Goal: Transaction & Acquisition: Purchase product/service

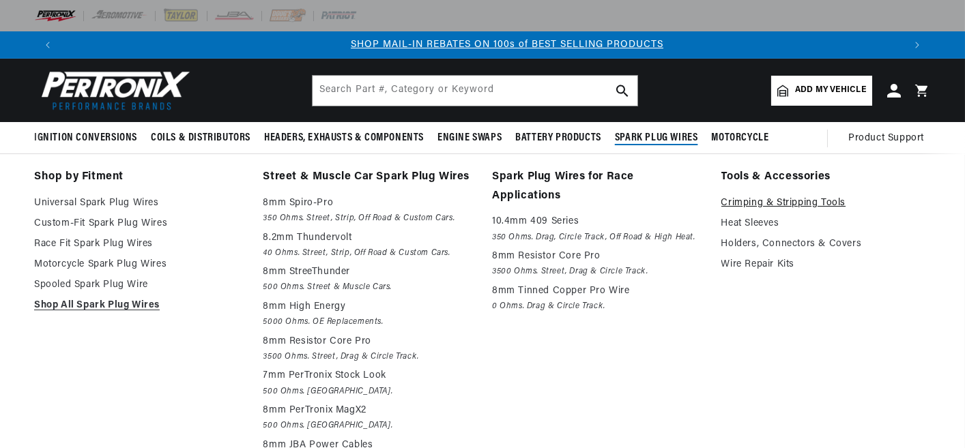
scroll to position [0, 842]
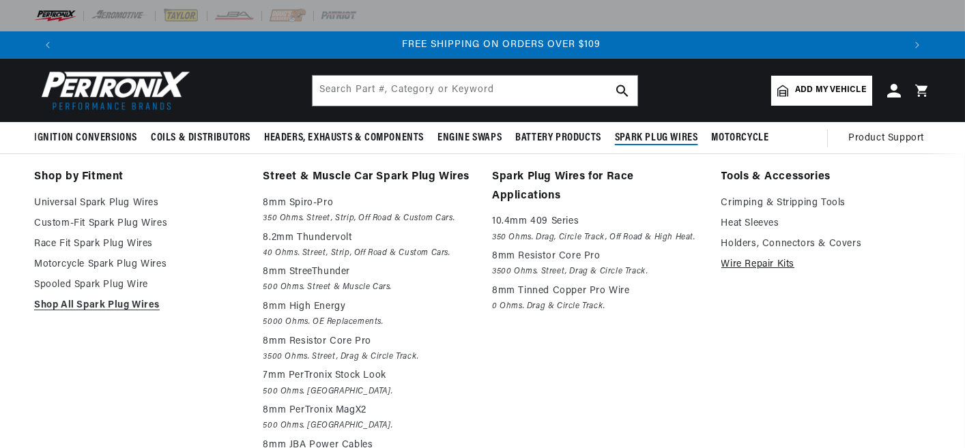
click at [766, 262] on link "Wire Repair Kits" at bounding box center [826, 265] width 210 height 16
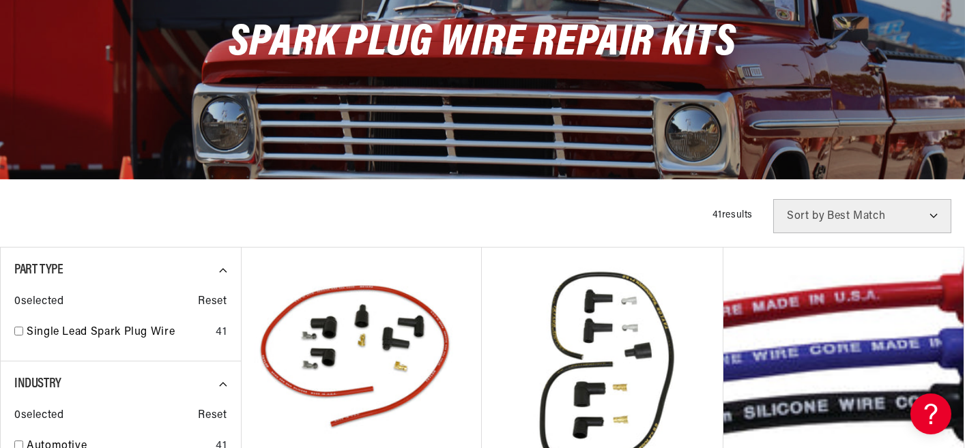
scroll to position [273, 0]
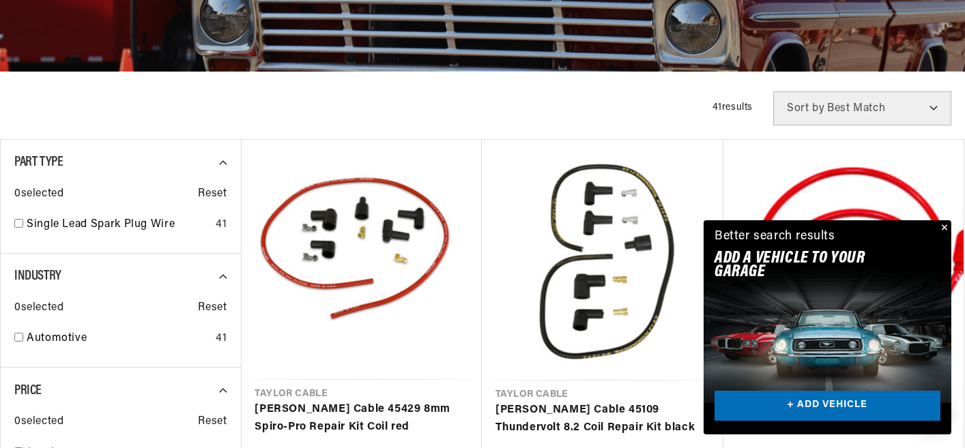
click at [940, 229] on button "Close" at bounding box center [943, 228] width 16 height 16
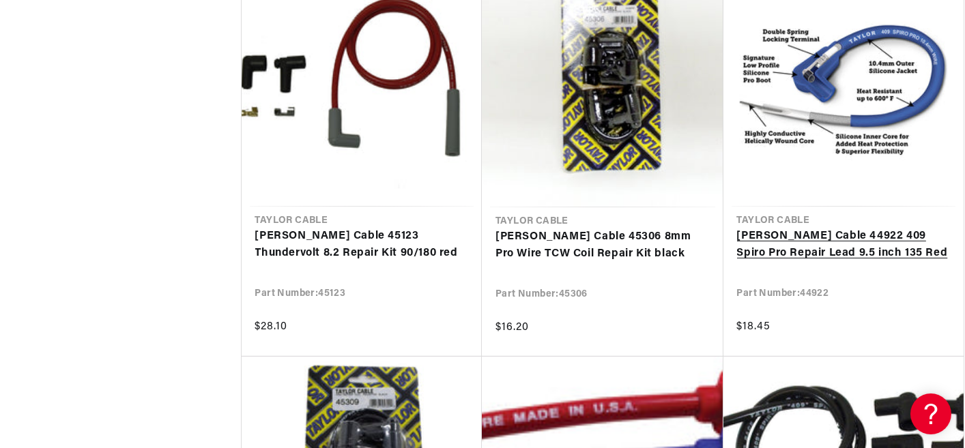
scroll to position [0, 0]
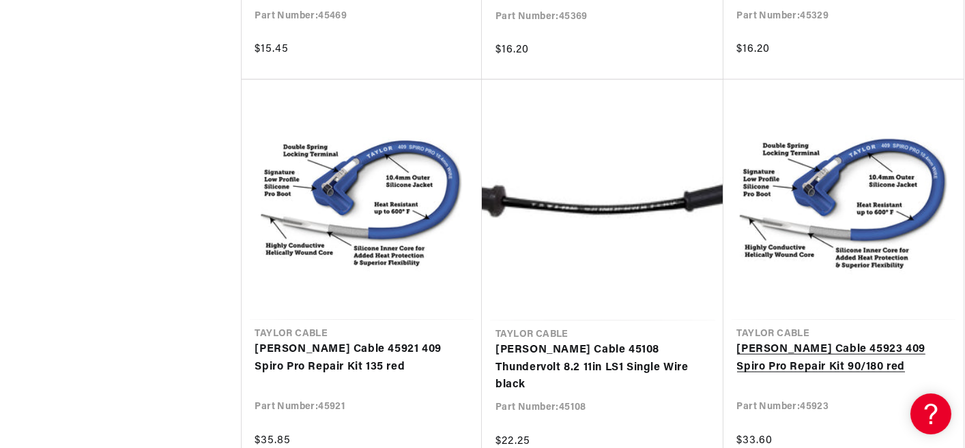
scroll to position [0, 1684]
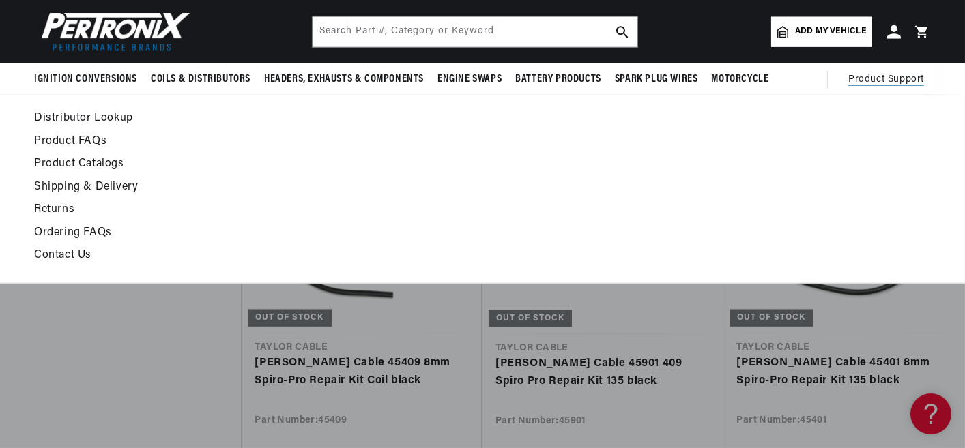
click at [867, 77] on span "Product Support" at bounding box center [886, 79] width 76 height 15
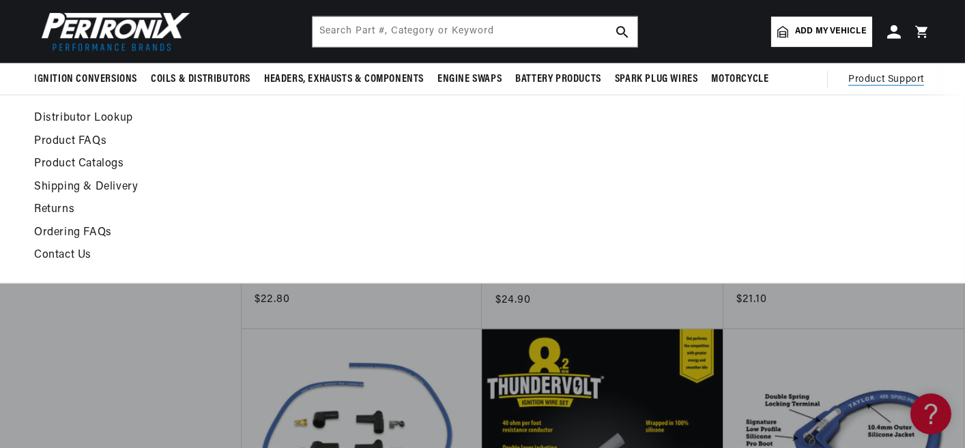
click at [66, 254] on link "Contact Us" at bounding box center [361, 255] width 654 height 19
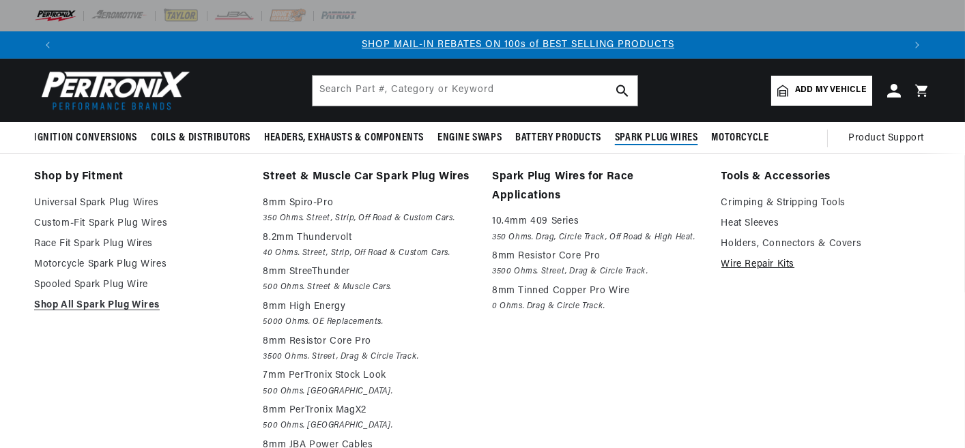
scroll to position [0, 842]
click at [747, 260] on link "Wire Repair Kits" at bounding box center [826, 265] width 210 height 16
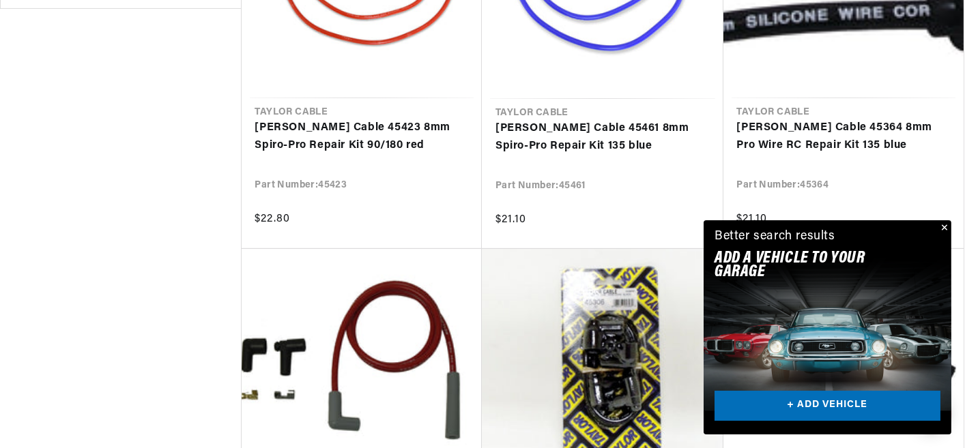
scroll to position [955, 0]
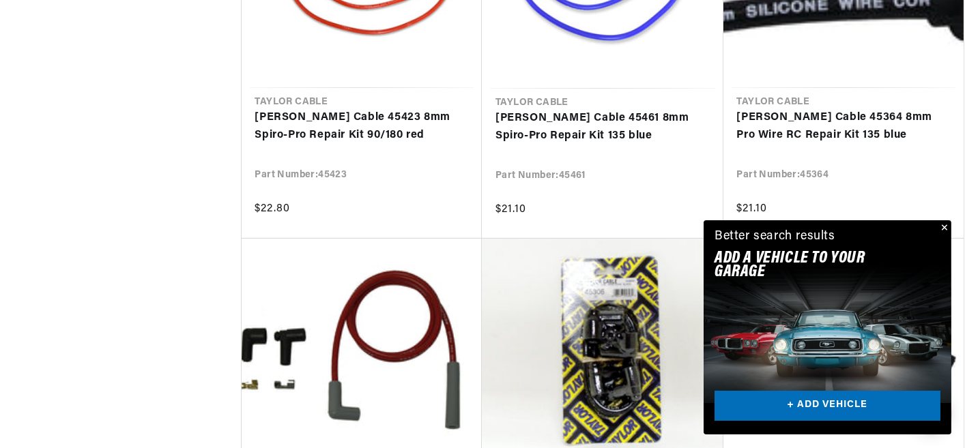
click at [943, 224] on button "Close" at bounding box center [943, 228] width 16 height 16
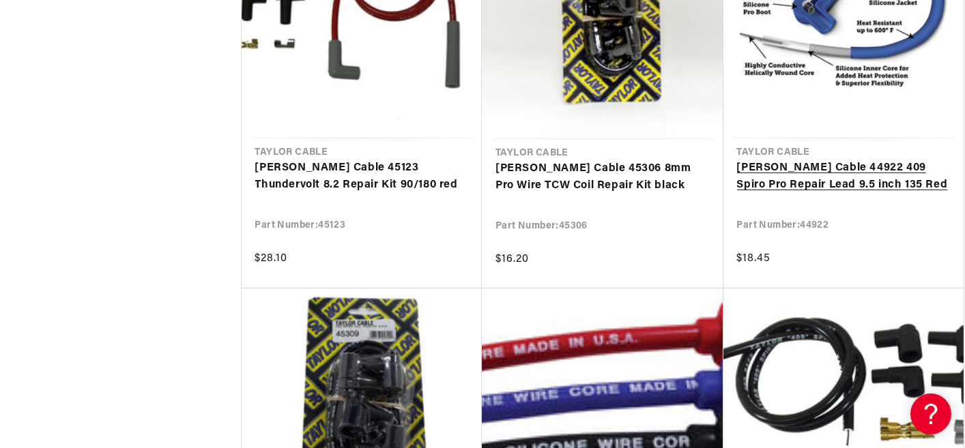
scroll to position [0, 842]
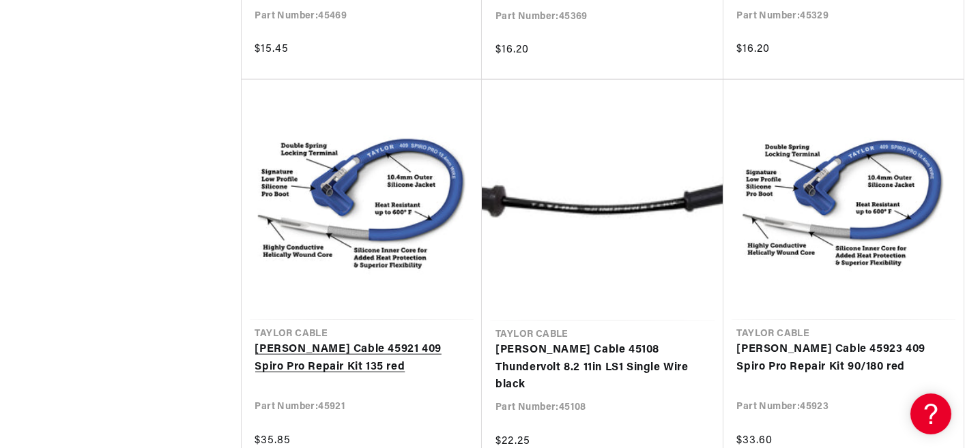
scroll to position [3138, 0]
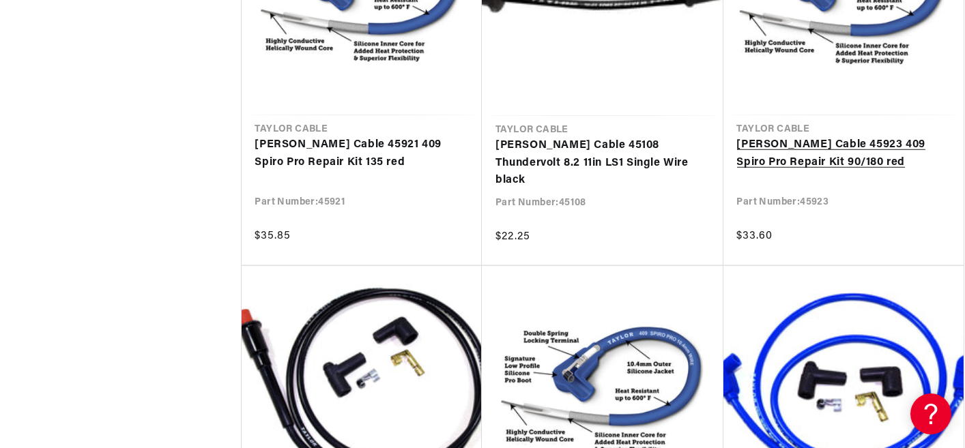
scroll to position [3480, 0]
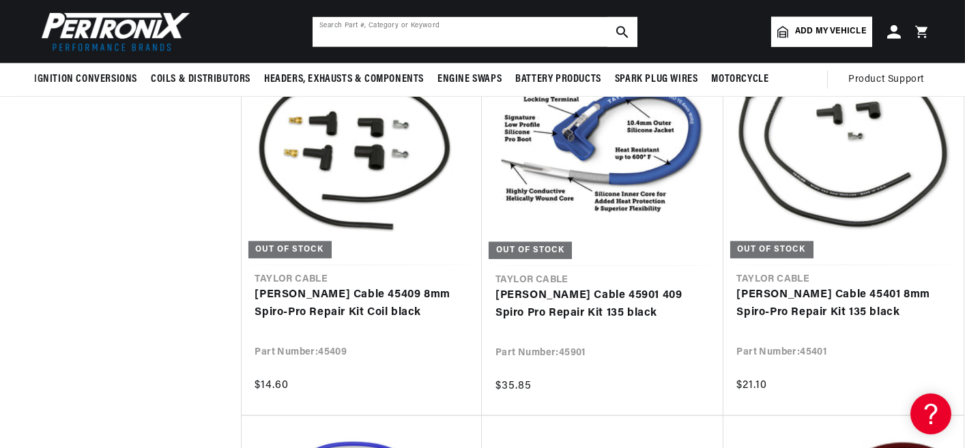
click at [525, 28] on input "text" at bounding box center [475, 32] width 325 height 30
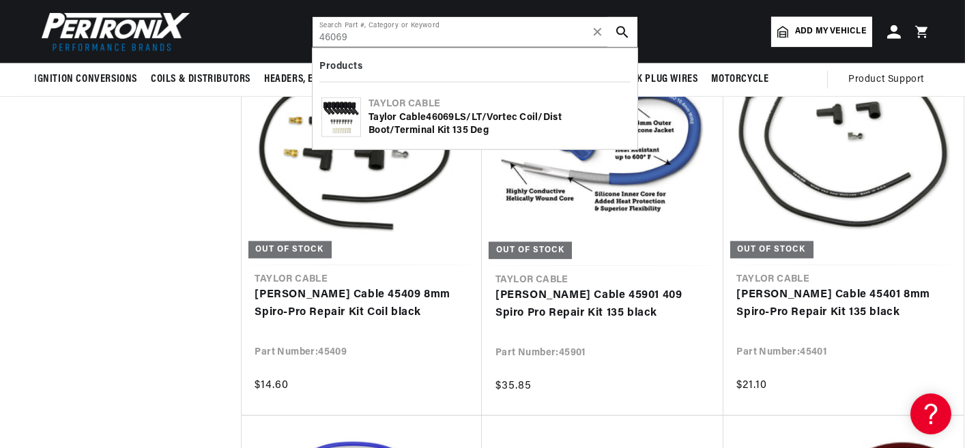
type input "46069"
click at [448, 117] on b "46069" at bounding box center [440, 118] width 28 height 10
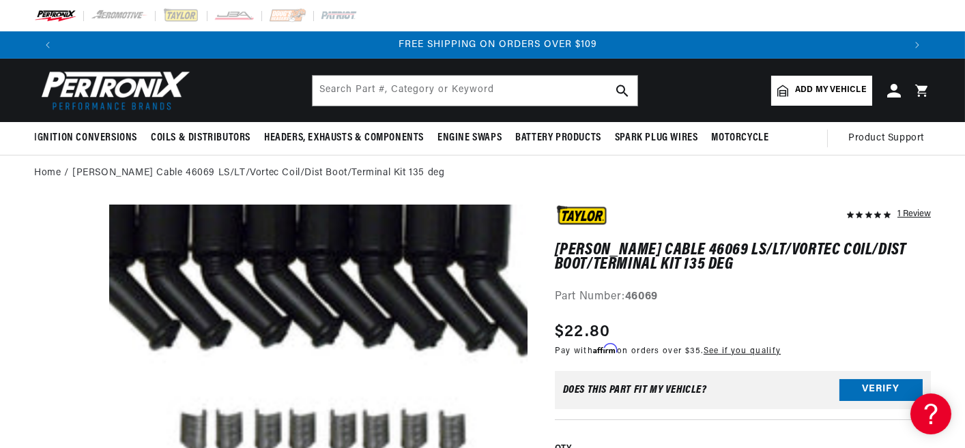
scroll to position [0, 1684]
click at [393, 91] on input "text" at bounding box center [475, 91] width 325 height 30
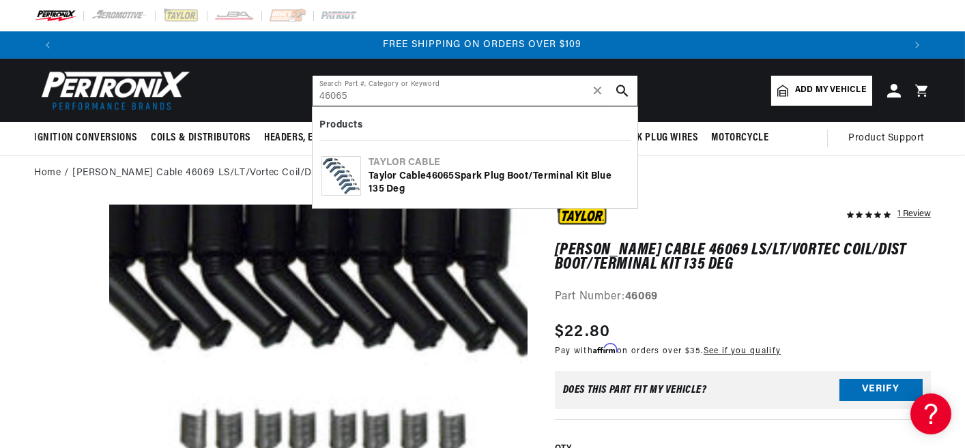
type input "46065"
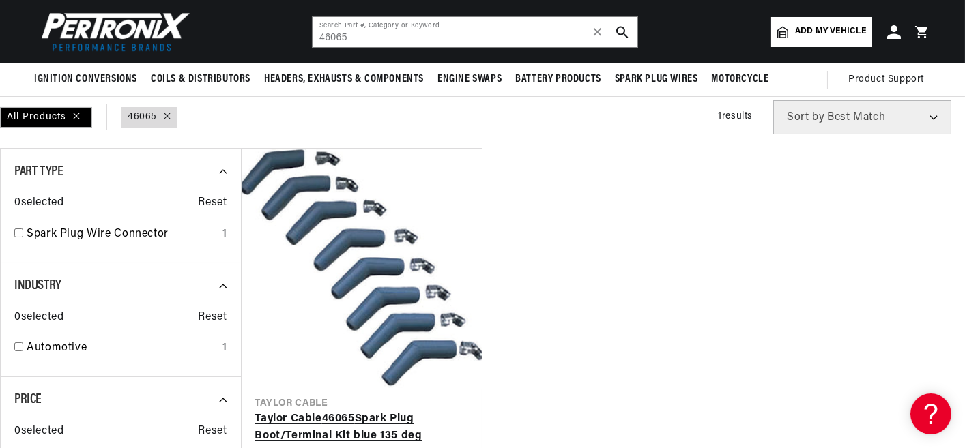
scroll to position [68, 0]
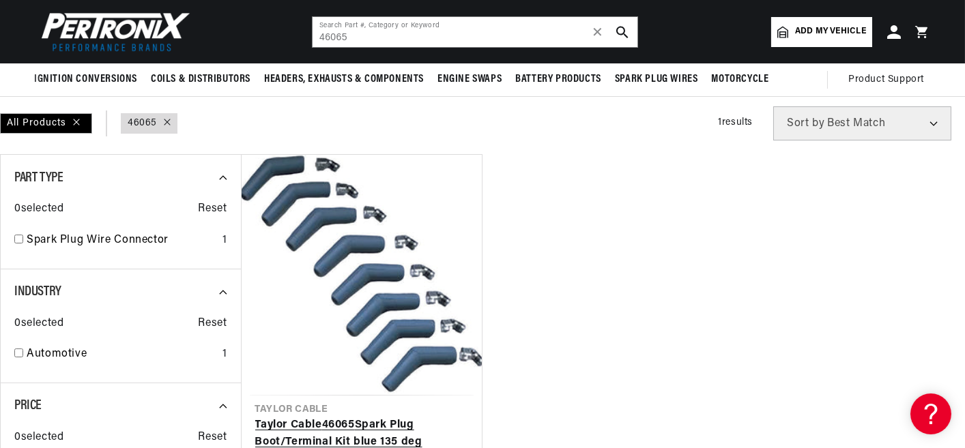
click at [347, 417] on link "Taylor Cable 46065 Spark Plug Boot/Terminal Kit blue 135 deg" at bounding box center [362, 434] width 214 height 35
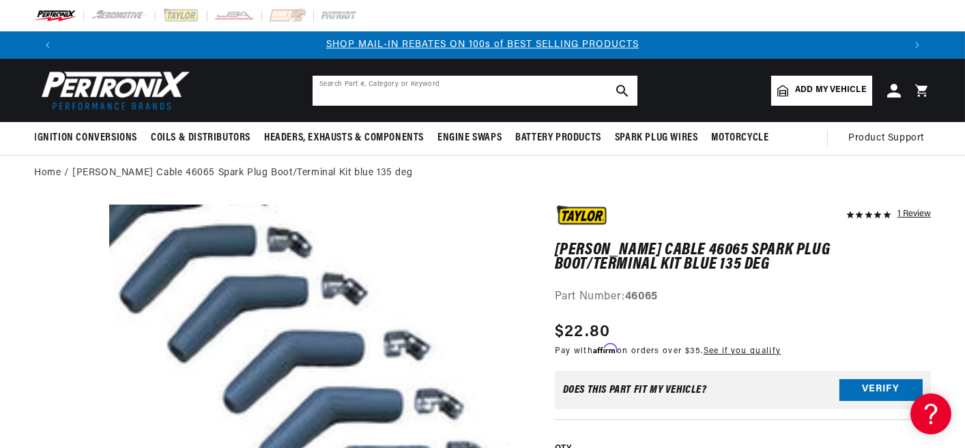
click at [495, 92] on input "text" at bounding box center [475, 91] width 325 height 30
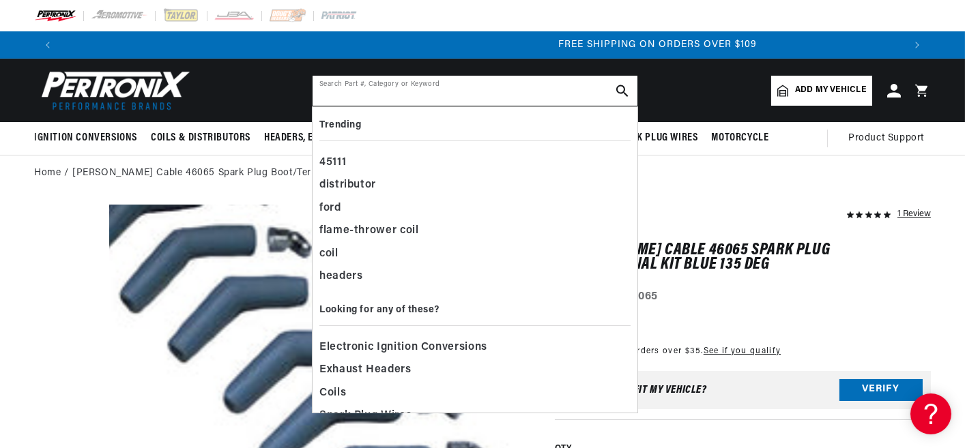
scroll to position [0, 1684]
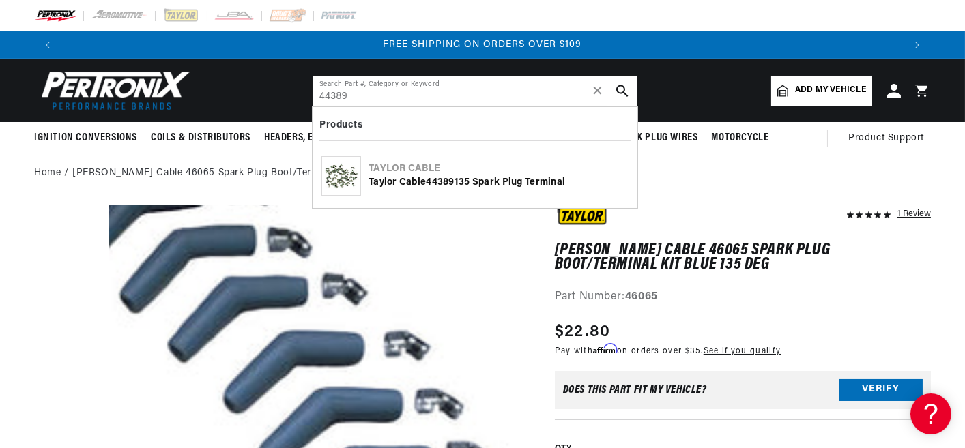
type input "44389"
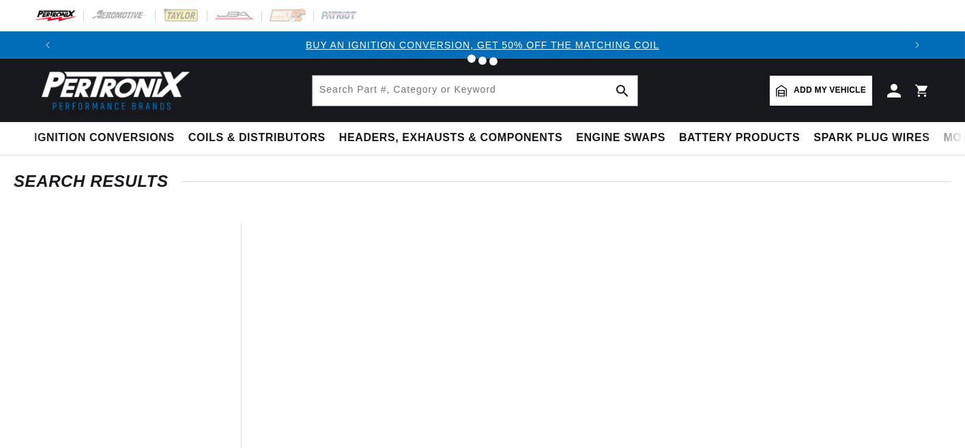
type input "44389"
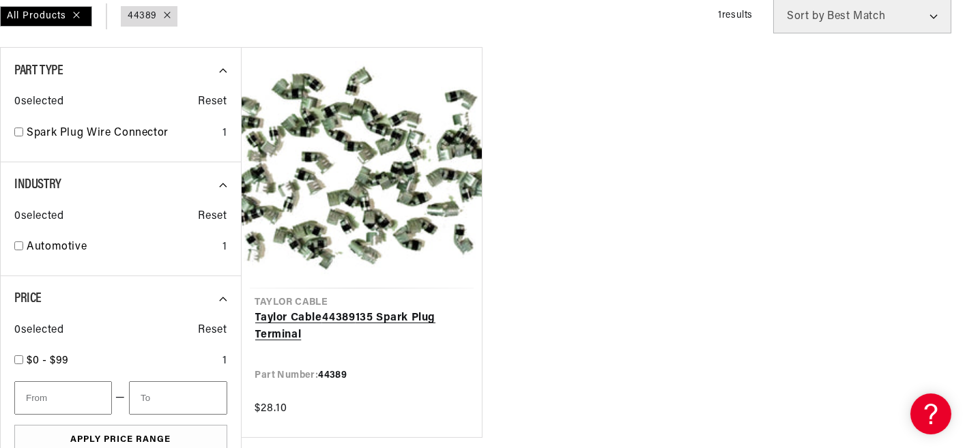
scroll to position [205, 0]
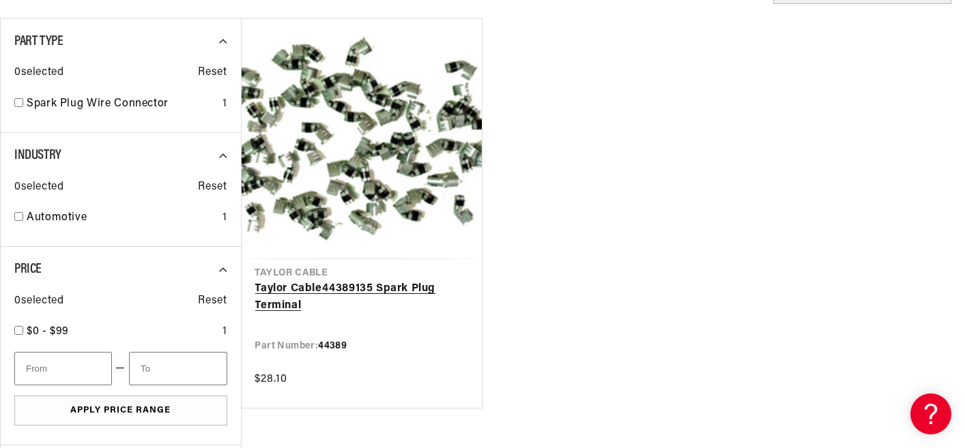
click at [426, 280] on link "Taylor Cable 44389 135 Spark Plug Terminal" at bounding box center [362, 297] width 214 height 35
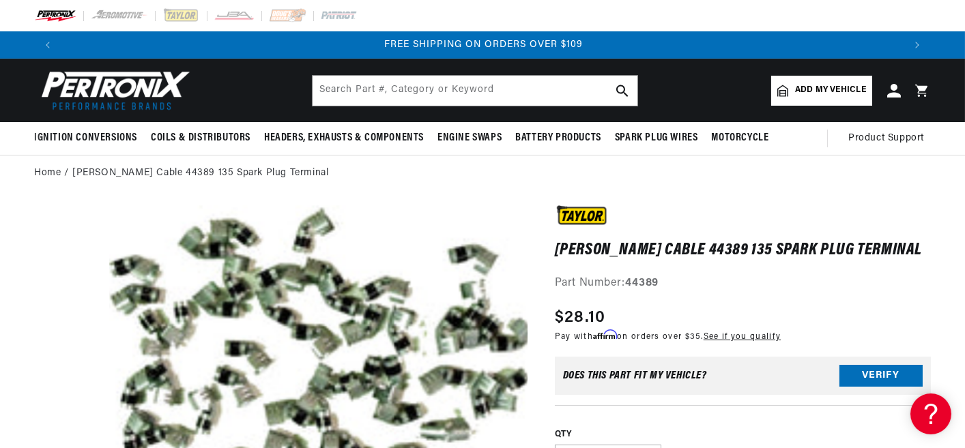
scroll to position [0, 1684]
